Goal: Task Accomplishment & Management: Use online tool/utility

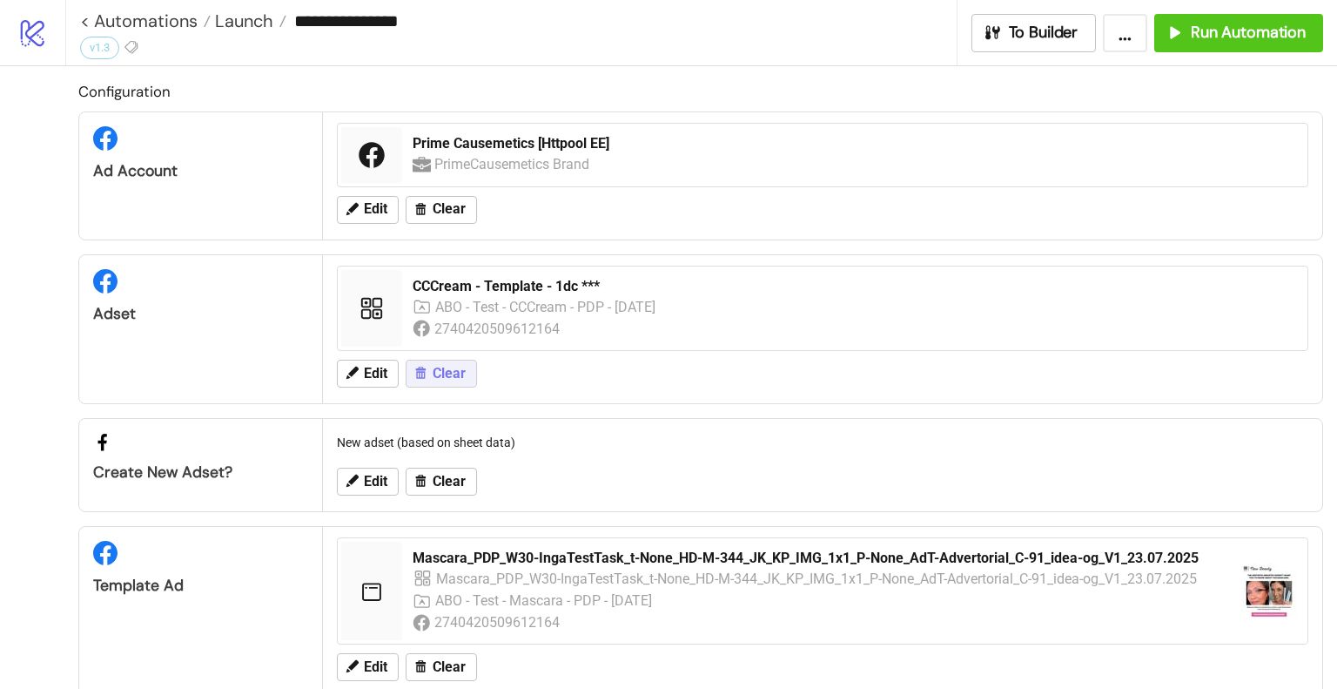
click at [423, 375] on icon at bounding box center [421, 373] width 10 height 12
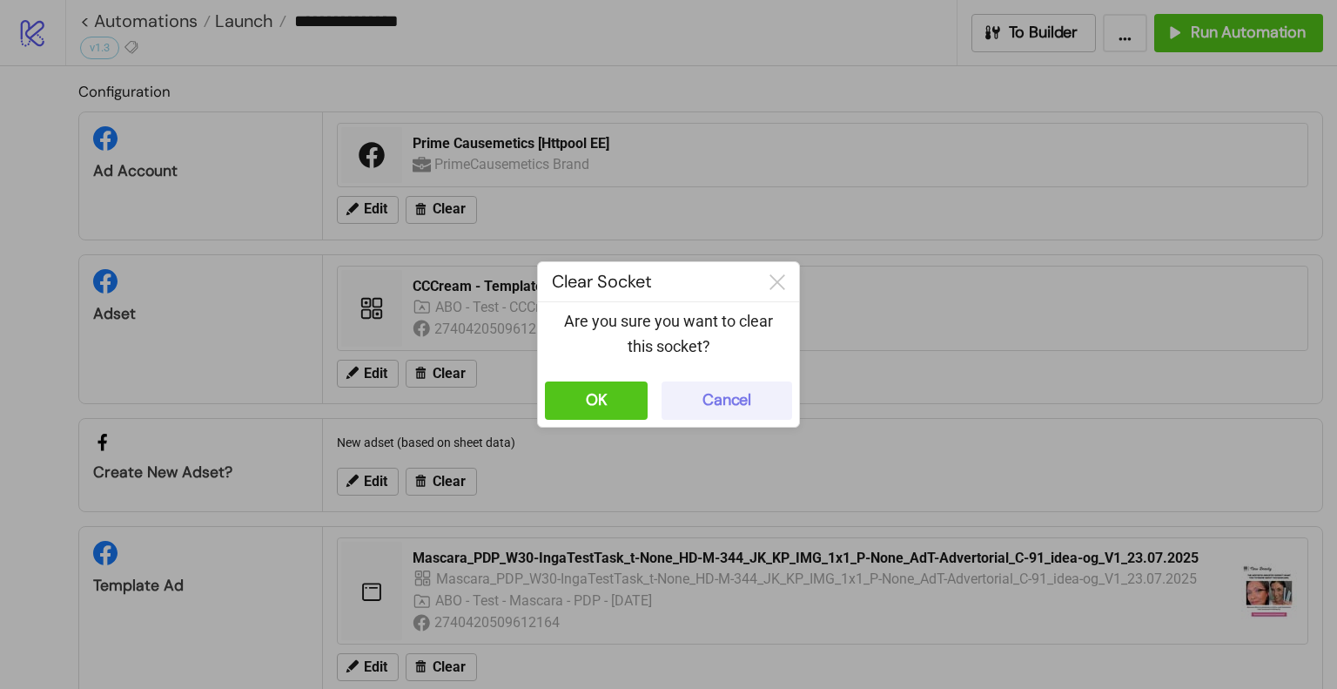
click at [738, 405] on div "Cancel" at bounding box center [727, 400] width 49 height 20
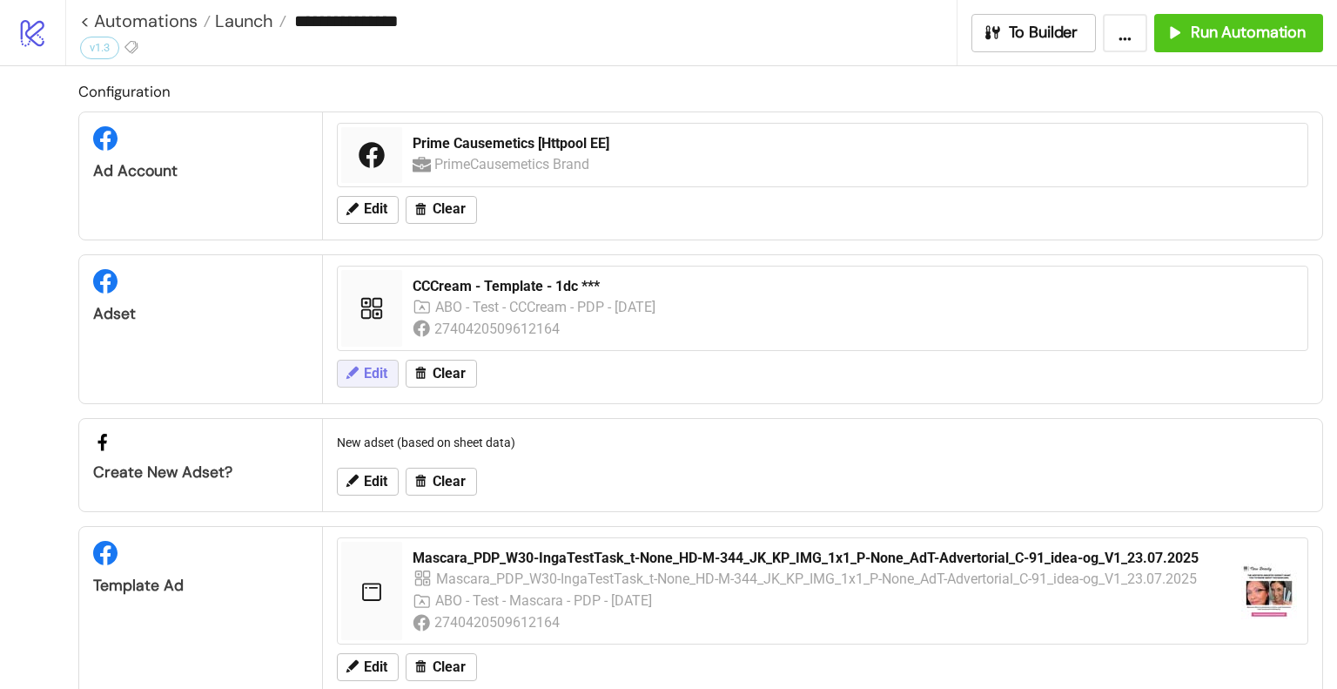
click at [390, 368] on button "Edit" at bounding box center [368, 374] width 62 height 28
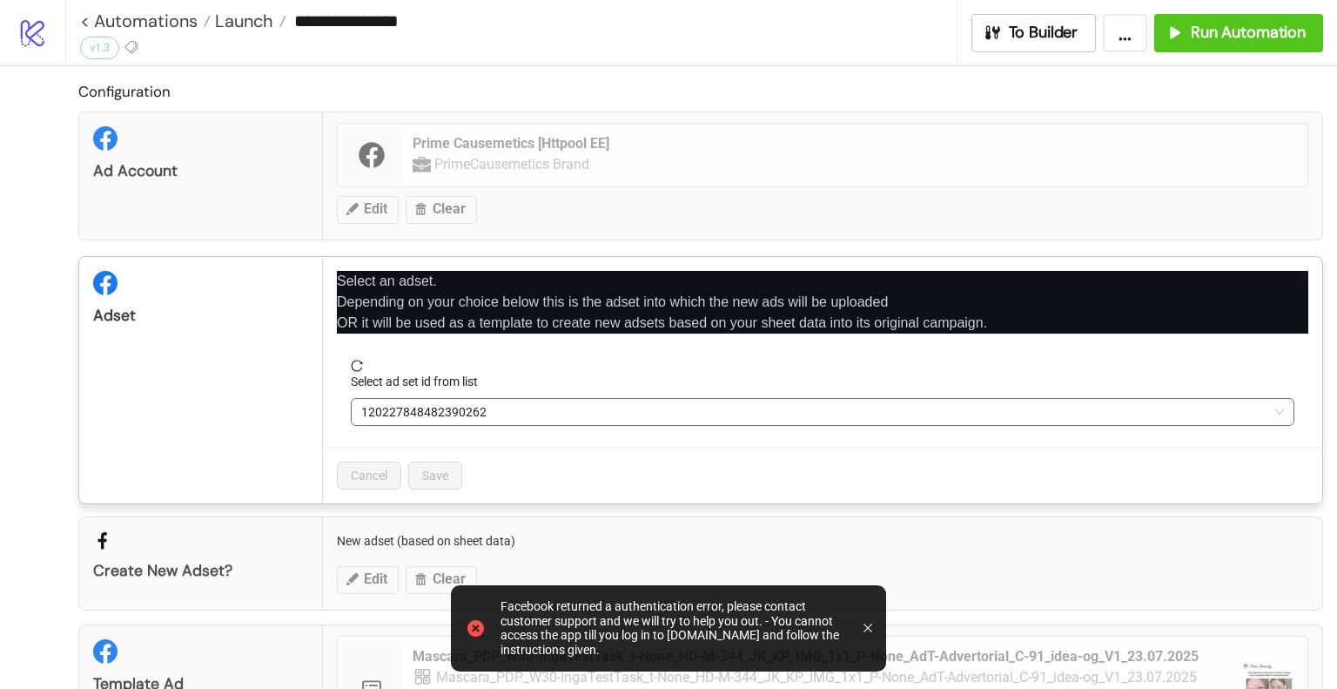
click at [460, 407] on span "120227848482390262" at bounding box center [822, 412] width 923 height 26
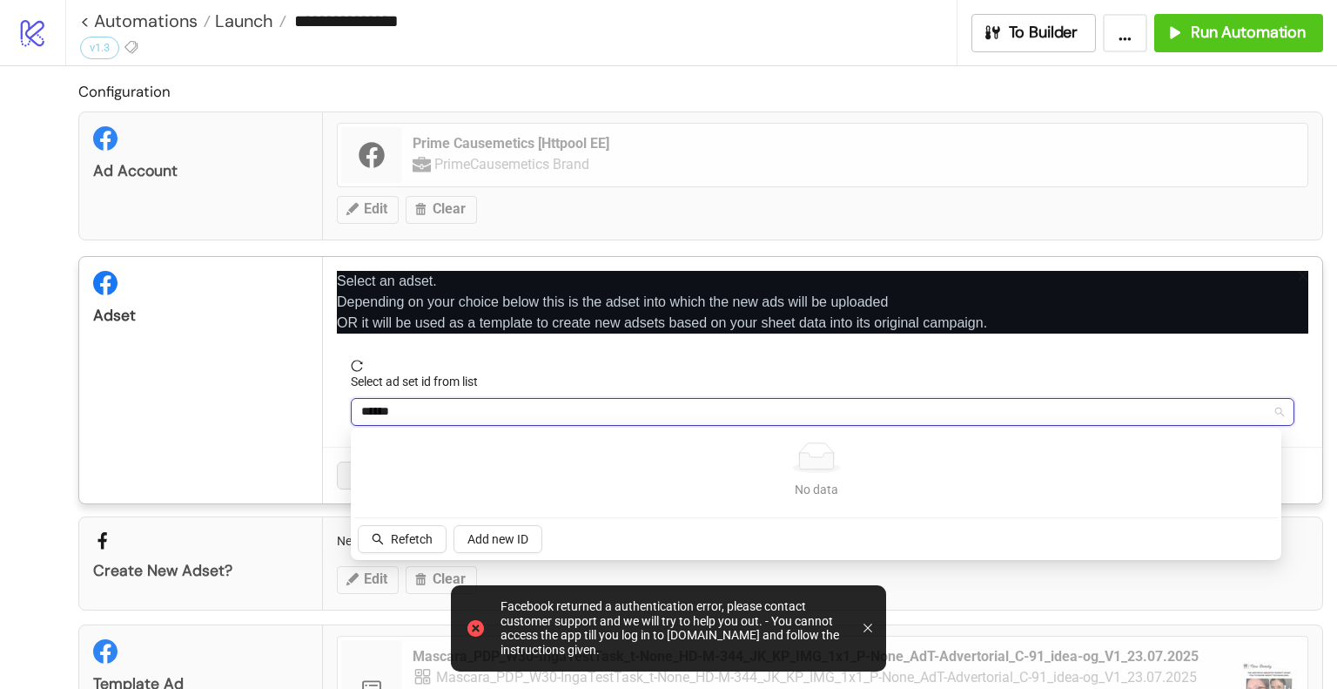
type input "******"
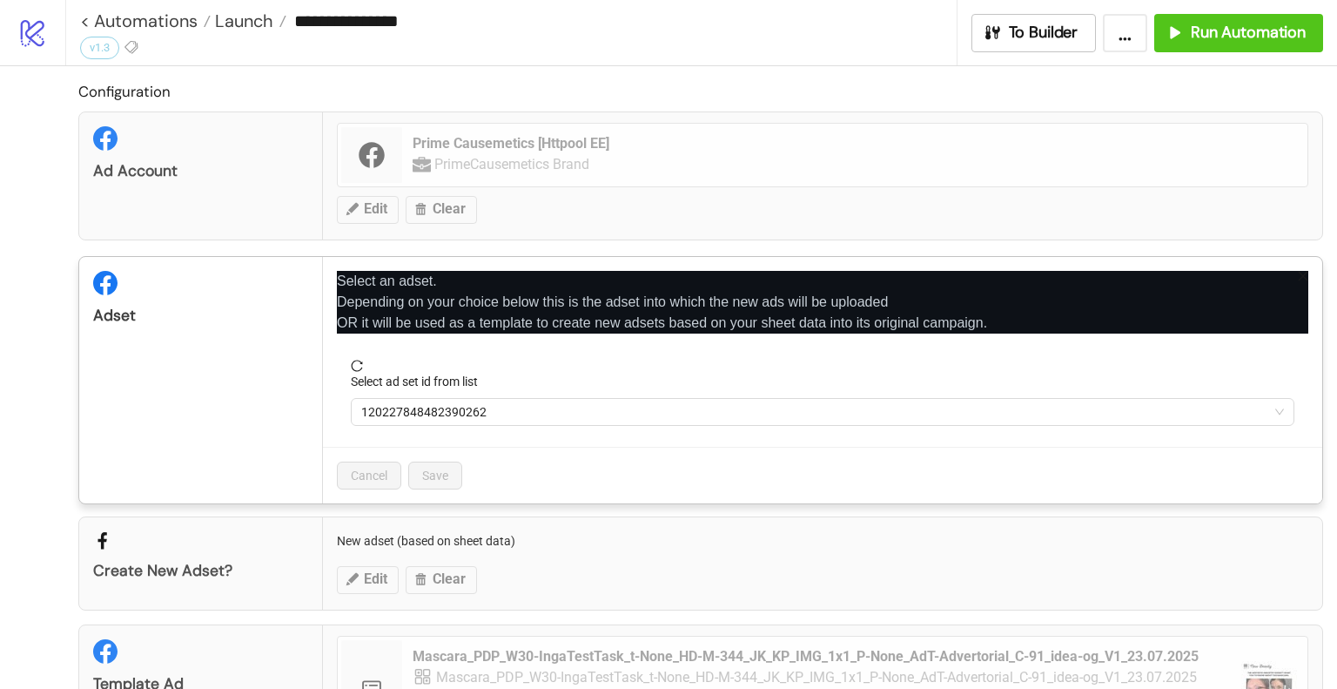
click at [459, 430] on form "Select ad set id from list 120227848482390262" at bounding box center [823, 403] width 972 height 87
click at [460, 415] on span "120227848482390262" at bounding box center [822, 412] width 923 height 26
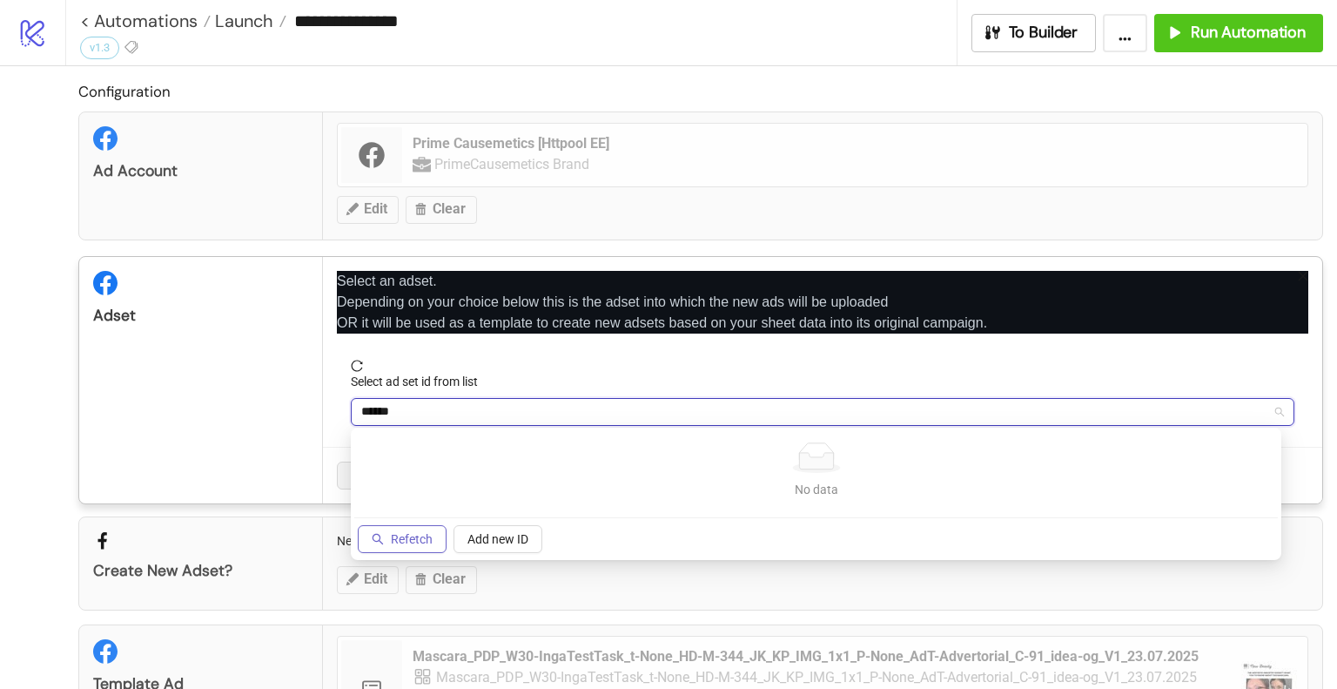
type input "******"
click at [415, 528] on button "Refetch" at bounding box center [402, 539] width 89 height 28
click at [452, 413] on input "******" at bounding box center [814, 412] width 907 height 26
click at [329, 414] on div "Select an adset. Depending on your choice below this is the adset into which th…" at bounding box center [822, 380] width 999 height 246
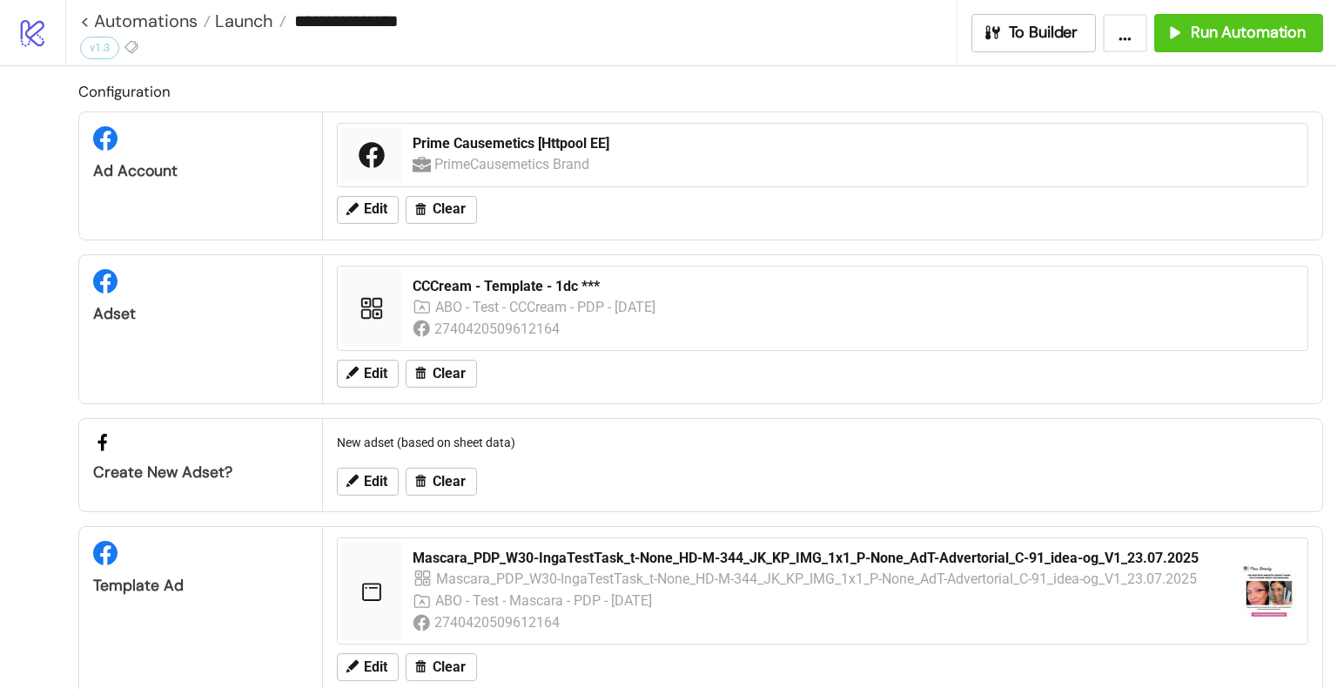
drag, startPoint x: 352, startPoint y: 250, endPoint x: 390, endPoint y: 292, distance: 56.7
drag, startPoint x: 390, startPoint y: 292, endPoint x: 230, endPoint y: 368, distance: 177.6
click at [151, 371] on div "Adset" at bounding box center [201, 329] width 244 height 148
click at [366, 374] on span "Edit" at bounding box center [376, 374] width 24 height 16
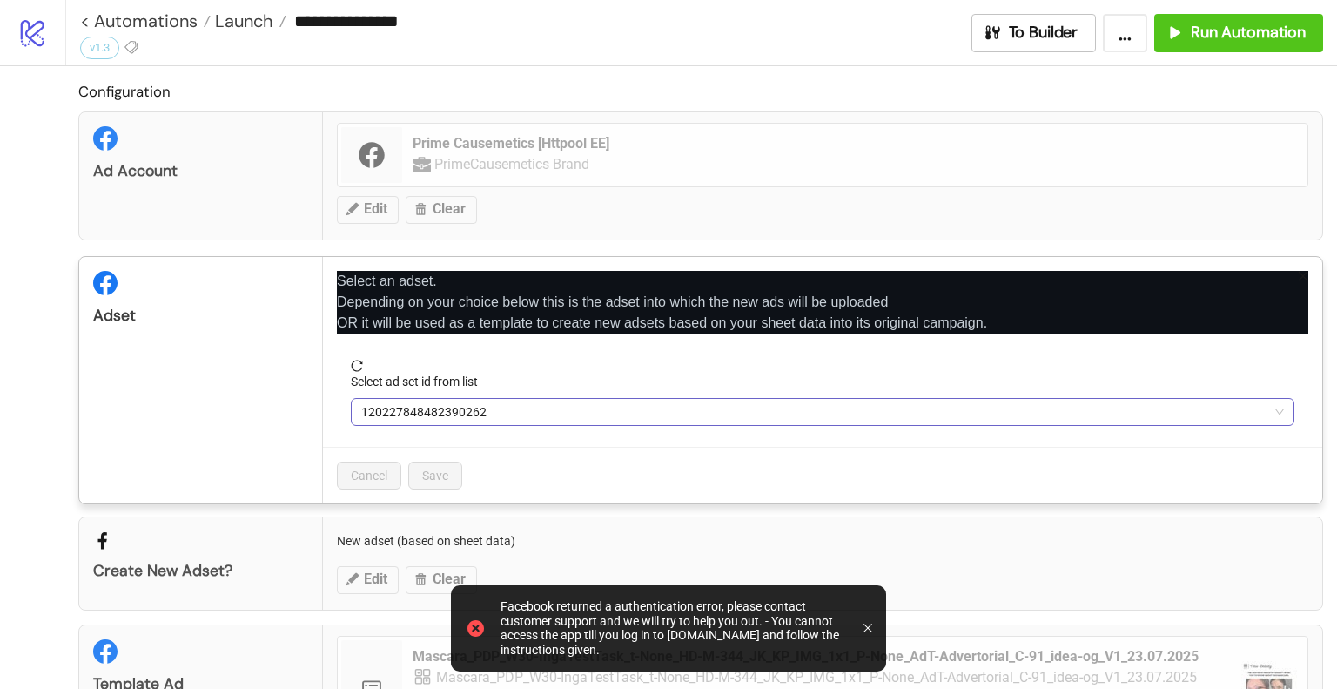
click at [484, 403] on span "120227848482390262" at bounding box center [822, 412] width 923 height 26
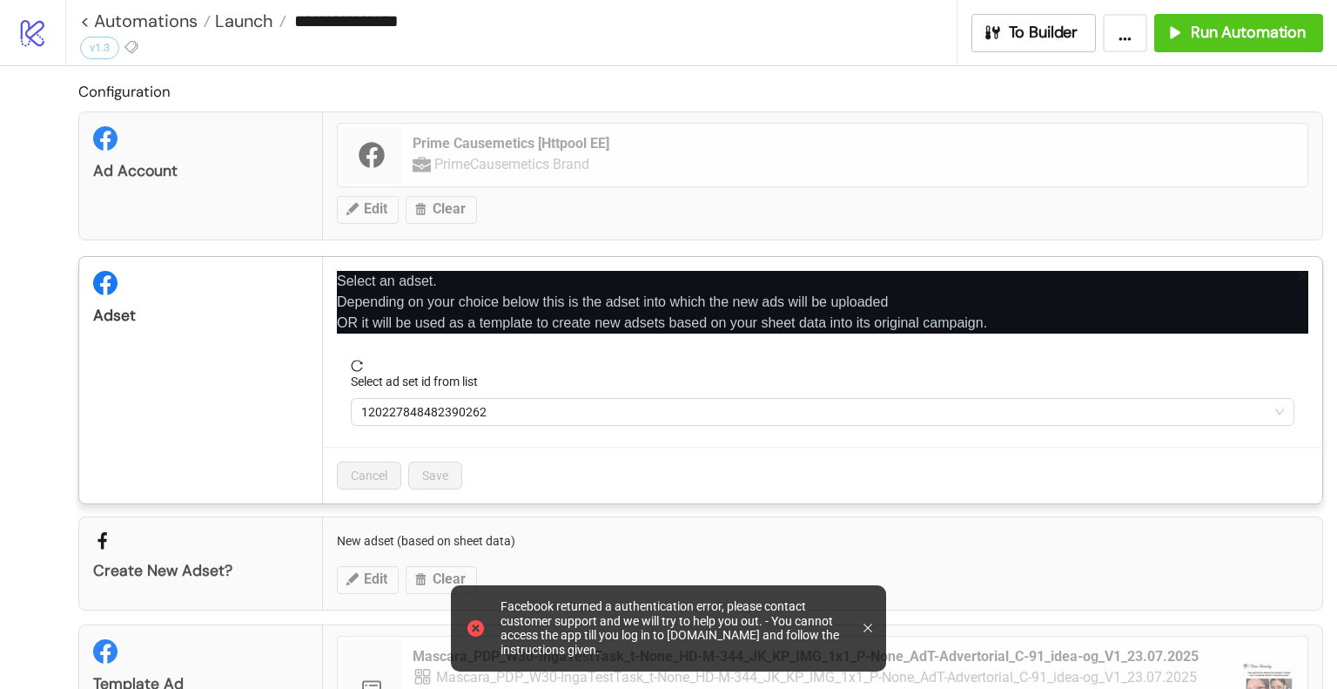
drag, startPoint x: 641, startPoint y: 650, endPoint x: 519, endPoint y: 612, distance: 127.8
click at [528, 616] on div "Facebook returned a authentication error, please contact customer support and w…" at bounding box center [675, 628] width 349 height 58
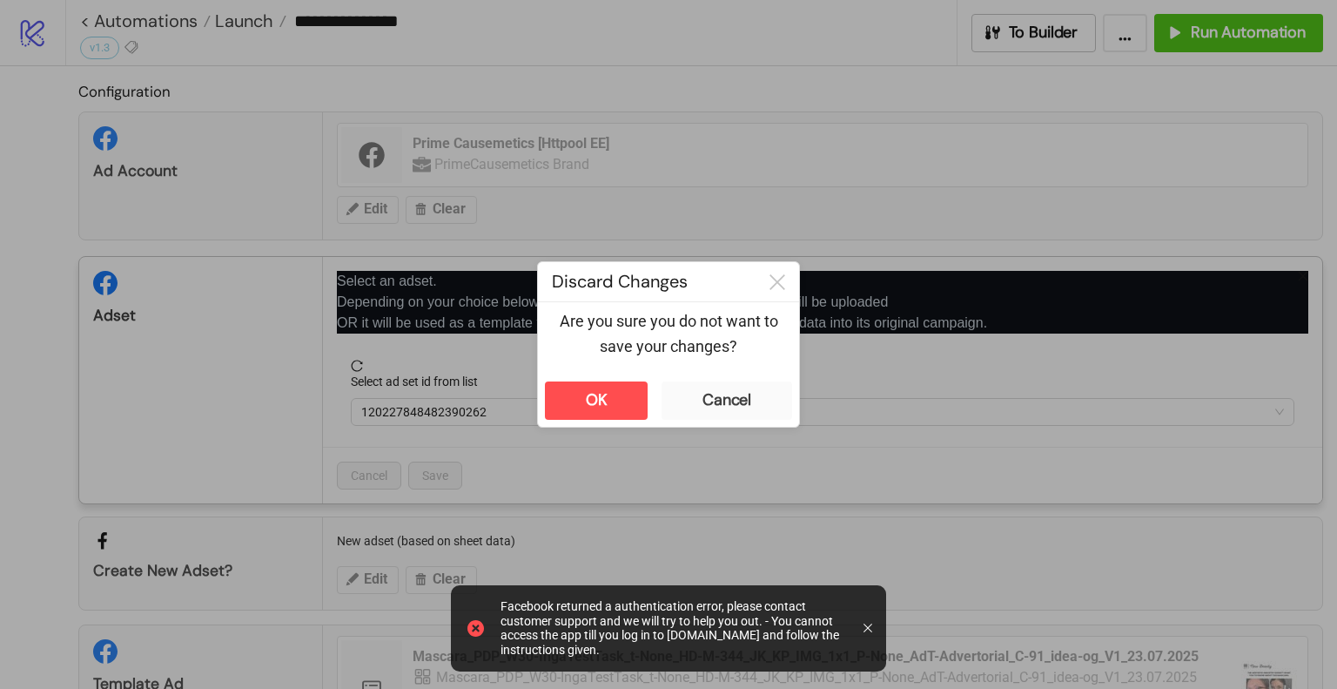
drag, startPoint x: 499, startPoint y: 606, endPoint x: 595, endPoint y: 643, distance: 102.8
click at [592, 643] on div "Facebook returned a authentication error, please contact customer support and w…" at bounding box center [675, 628] width 377 height 72
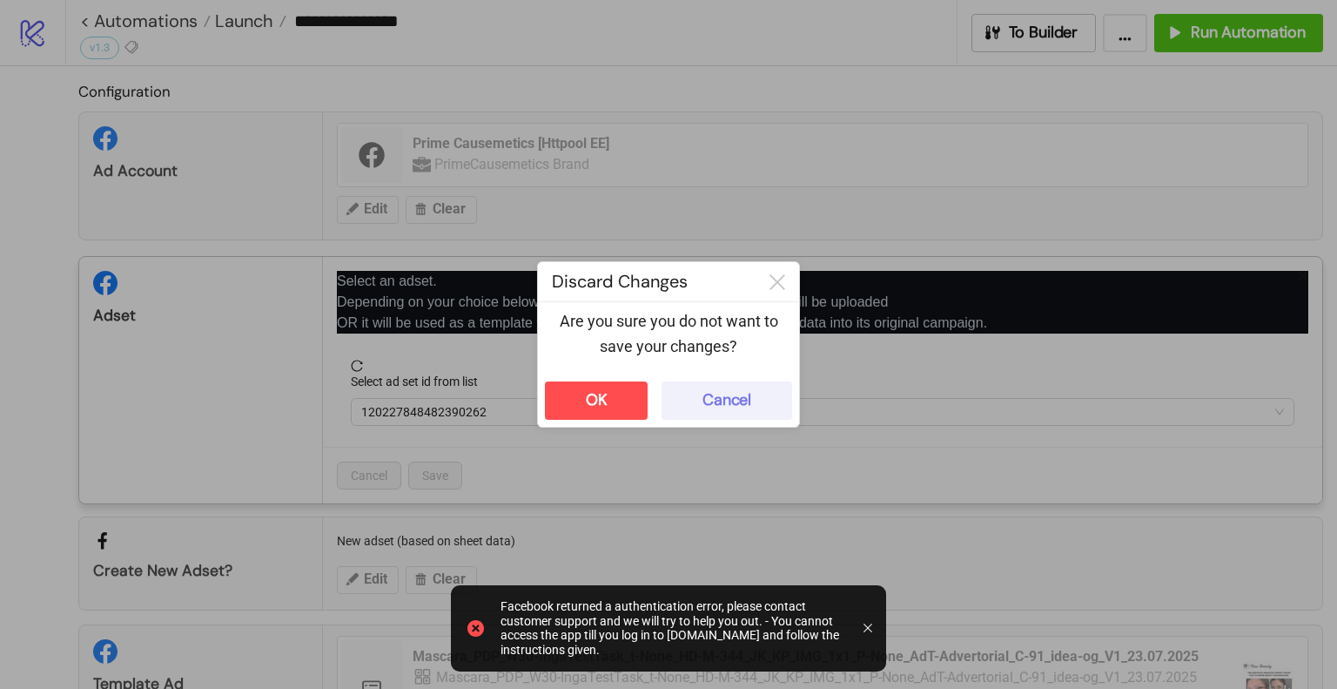
click at [756, 403] on button "Cancel" at bounding box center [727, 400] width 131 height 38
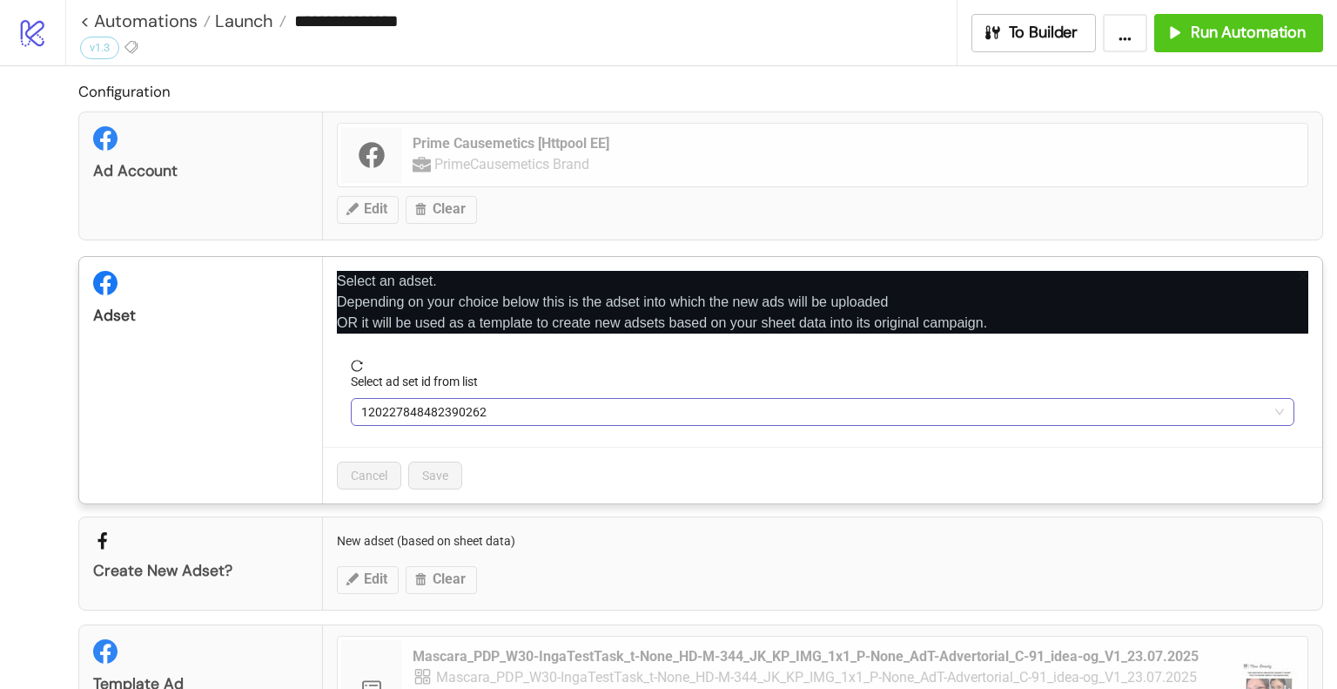
click at [488, 411] on span "120227848482390262" at bounding box center [822, 412] width 923 height 26
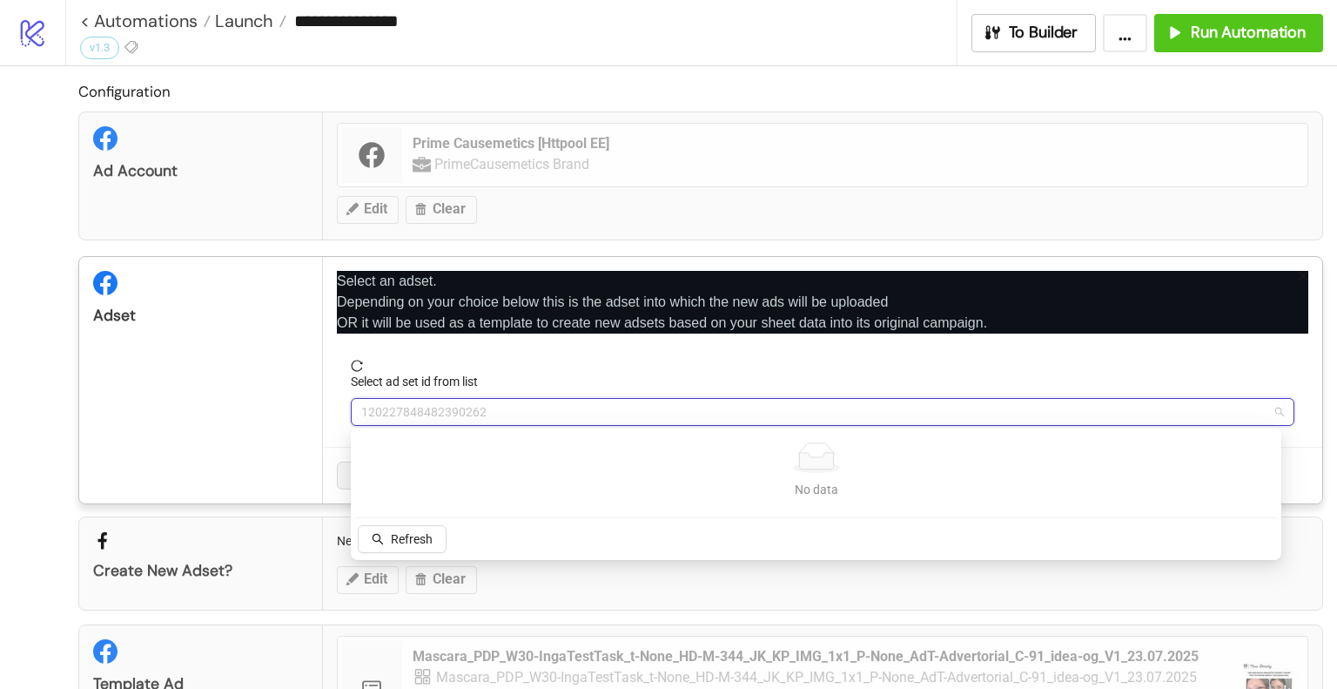
click at [226, 420] on div "Adset" at bounding box center [201, 380] width 244 height 246
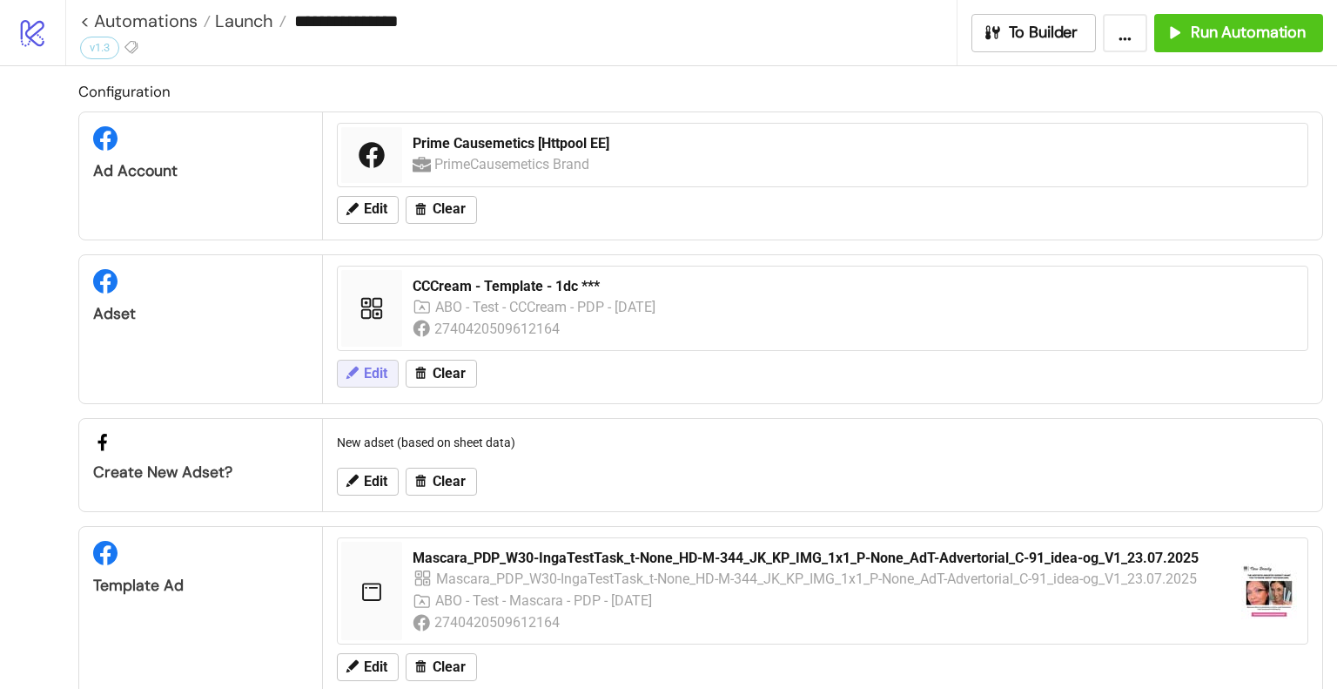
click at [375, 373] on span "Edit" at bounding box center [376, 374] width 24 height 16
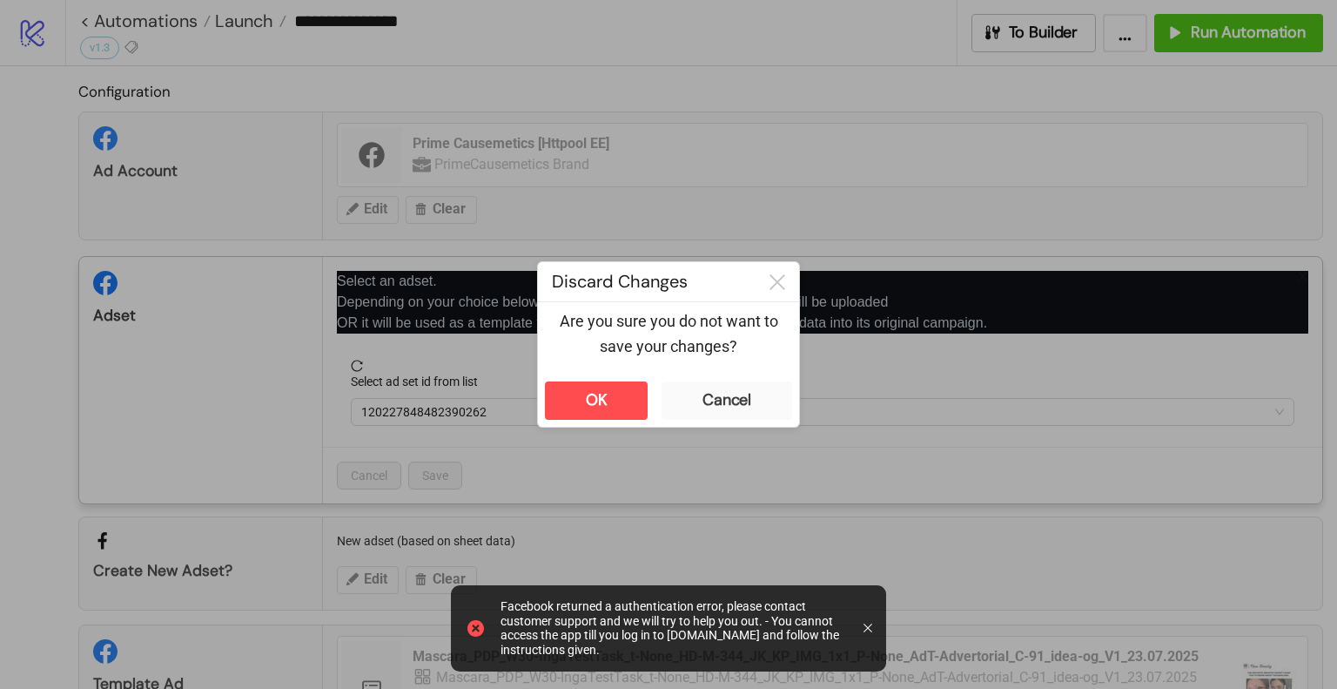
drag, startPoint x: 553, startPoint y: 636, endPoint x: 537, endPoint y: 587, distance: 52.0
click at [508, 614] on div "Facebook returned a authentication error, please contact customer support and w…" at bounding box center [675, 628] width 349 height 58
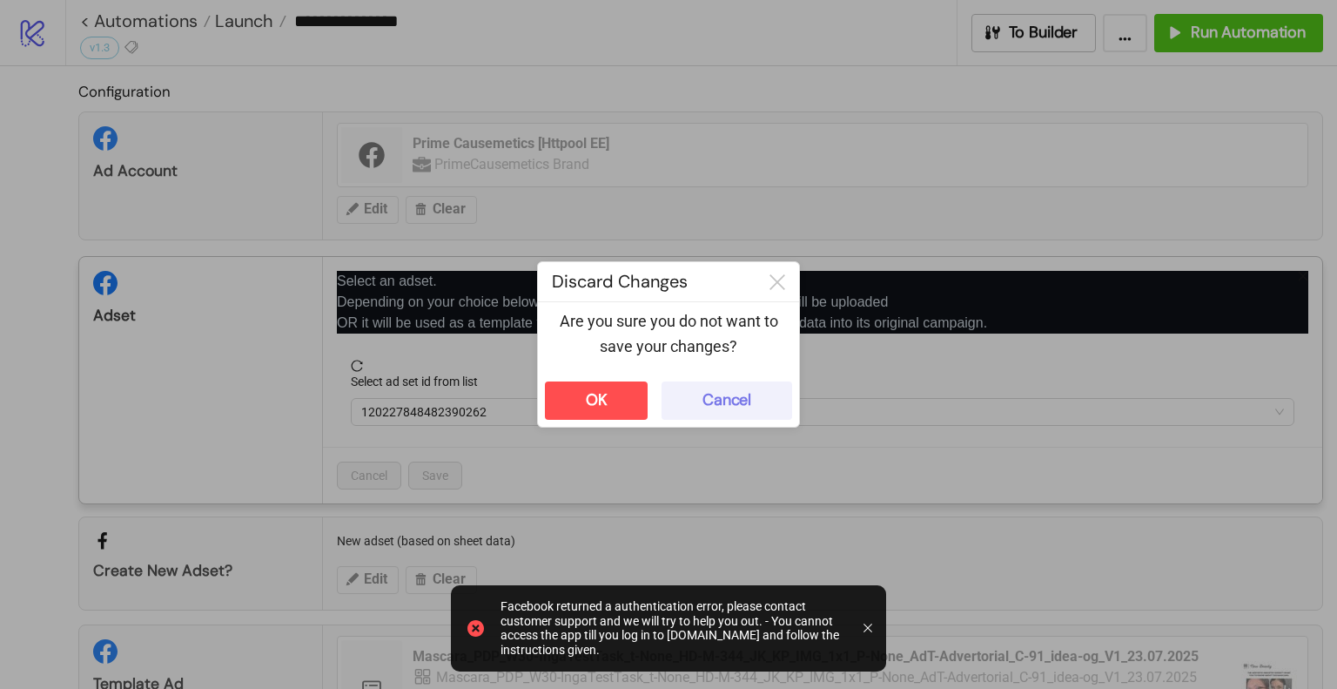
click at [734, 401] on div "Cancel" at bounding box center [727, 400] width 49 height 20
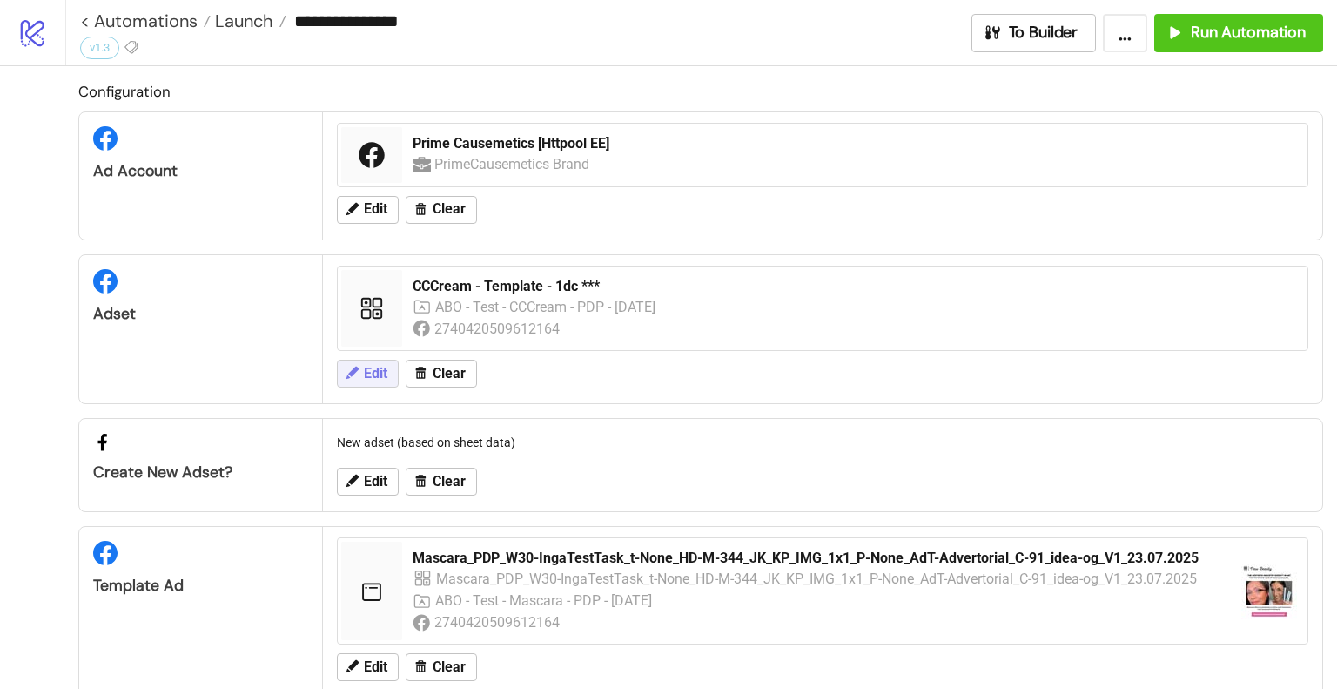
click at [385, 380] on button "Edit" at bounding box center [368, 374] width 62 height 28
click at [365, 372] on span "Edit" at bounding box center [376, 374] width 24 height 16
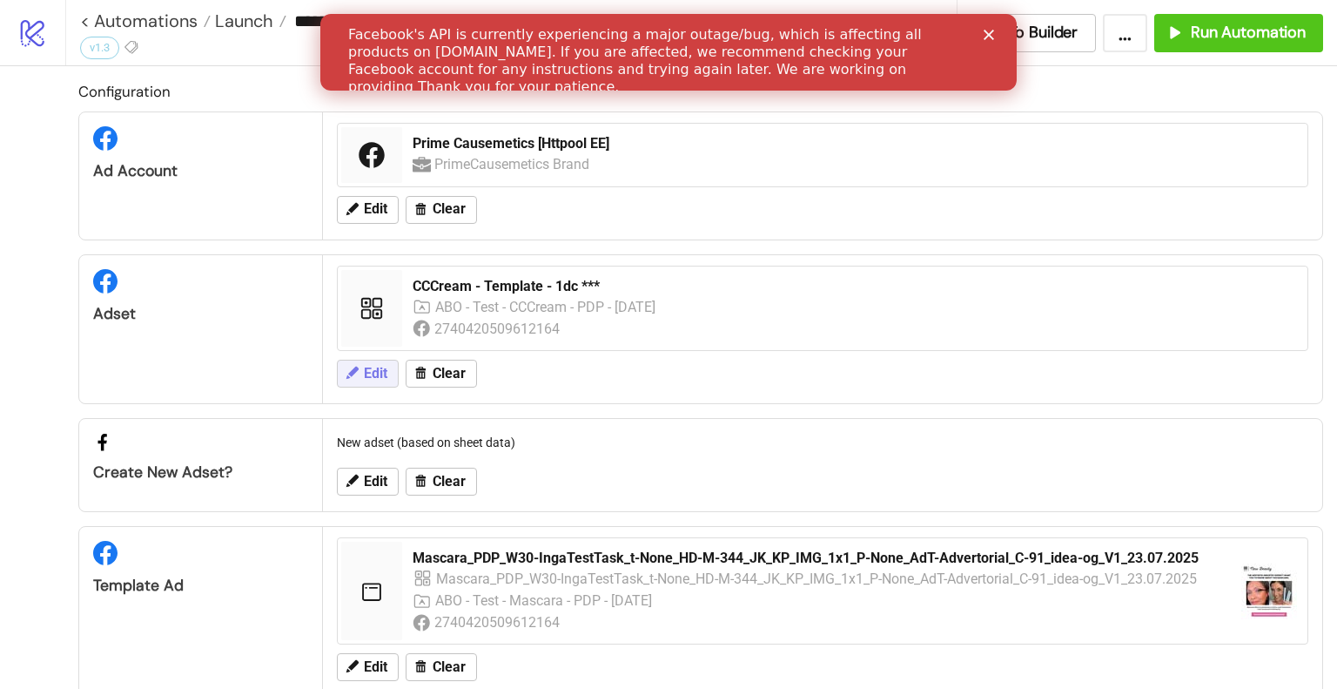
click at [376, 375] on span "Edit" at bounding box center [376, 374] width 24 height 16
